Goal: Find specific page/section: Find specific page/section

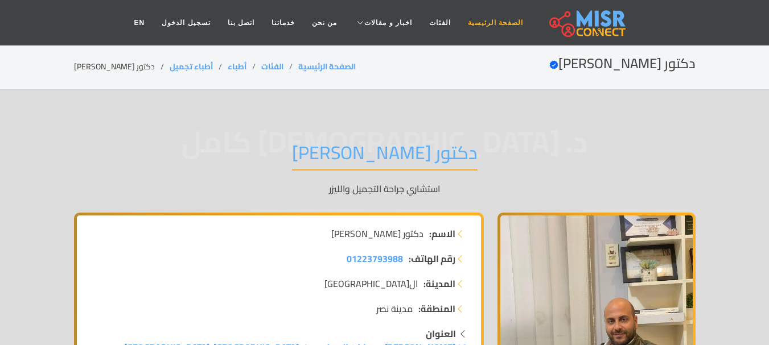
click at [496, 18] on link "الصفحة الرئيسية" at bounding box center [495, 23] width 72 height 22
drag, startPoint x: 305, startPoint y: 166, endPoint x: 323, endPoint y: 163, distance: 18.0
click at [323, 163] on div "د. معتز كامل دكتور معتز كامل استشاري جراحة التجميل والليزر" at bounding box center [384, 169] width 621 height 88
copy div "د. معتز كامل دكتور معتز كامل"
